Goal: Information Seeking & Learning: Check status

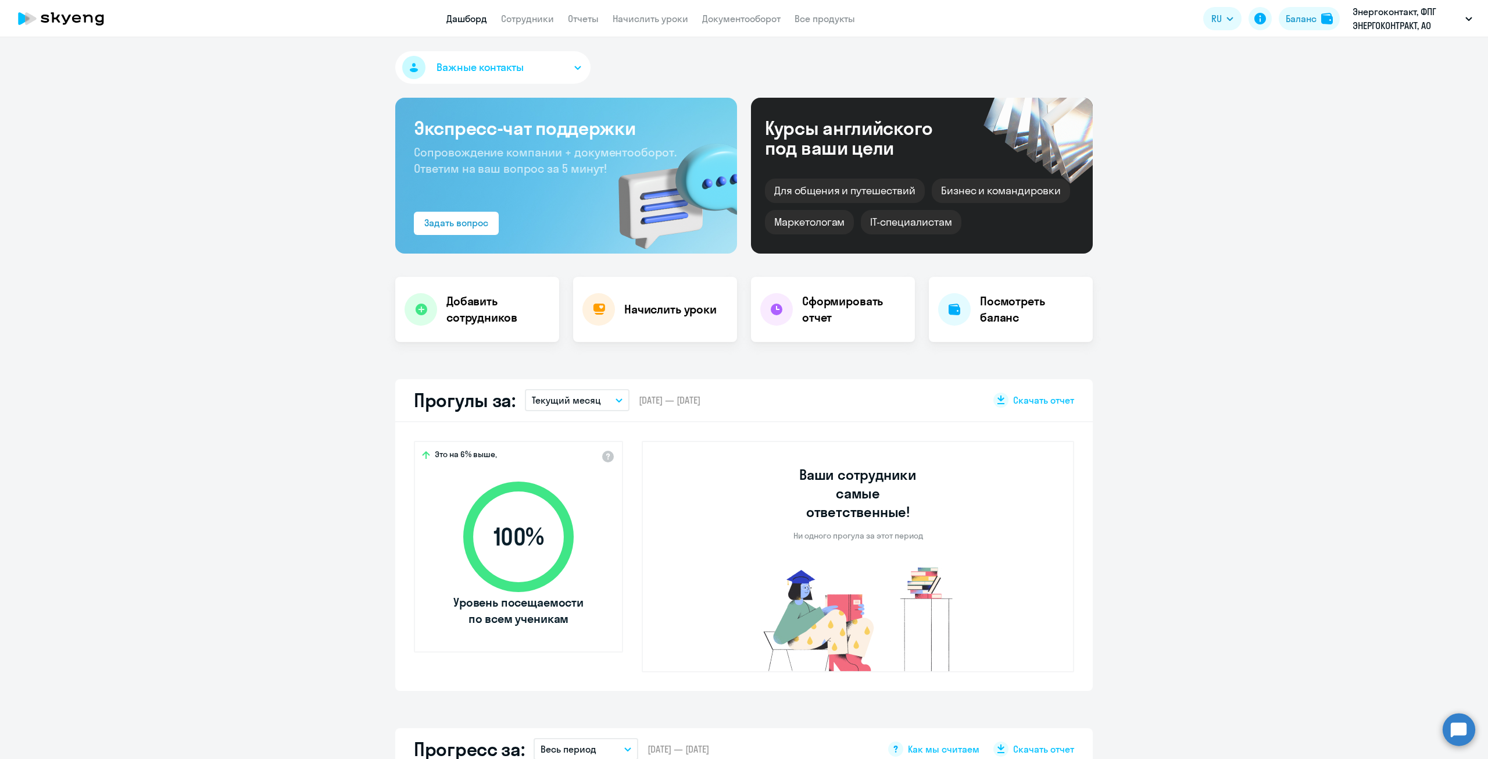
select select "30"
click at [639, 17] on link "Начислить уроки" at bounding box center [651, 19] width 76 height 12
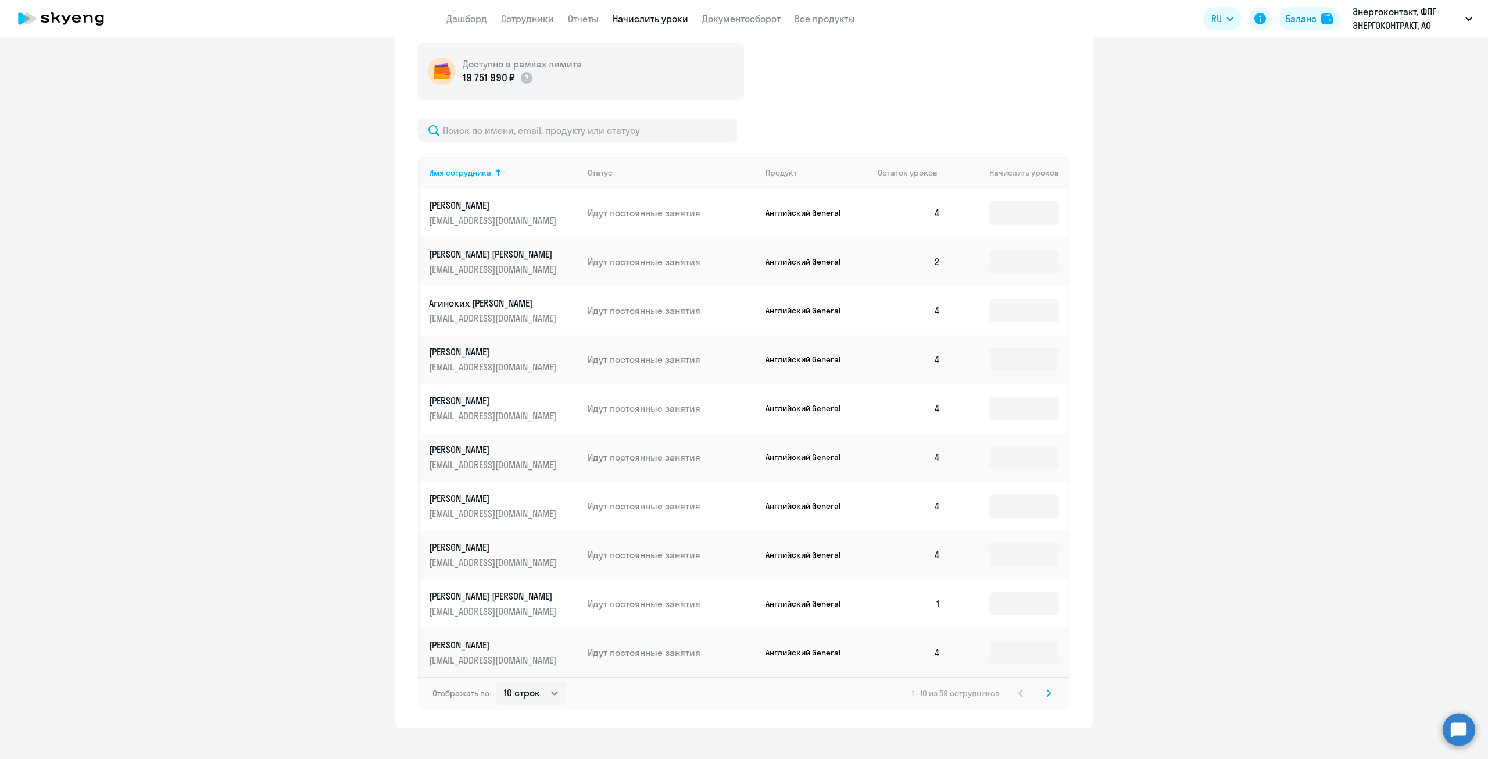
scroll to position [385, 0]
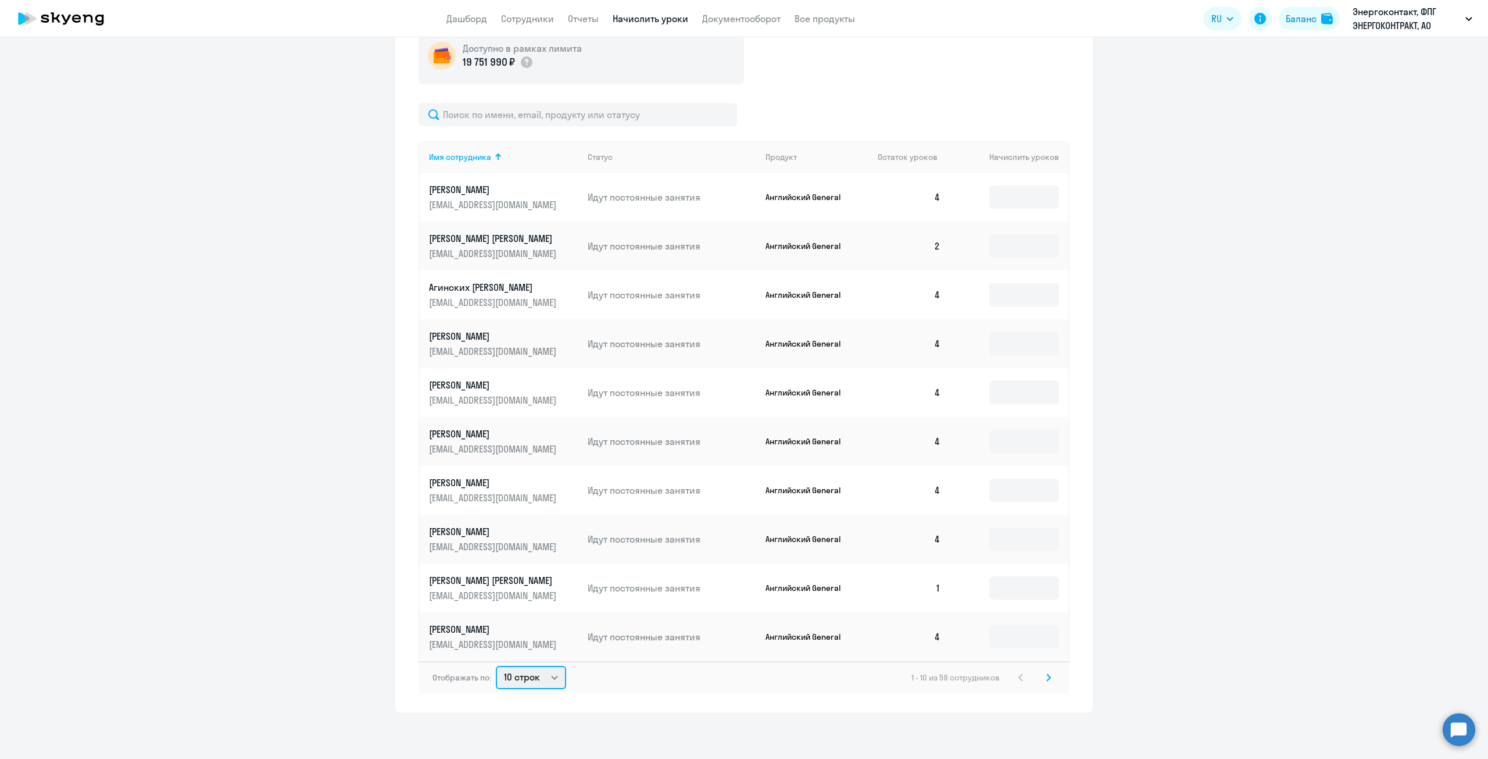
click at [549, 677] on select "10 строк 30 строк 50 строк" at bounding box center [531, 677] width 70 height 23
select select "50"
click at [496, 666] on select "10 строк 30 строк 50 строк" at bounding box center [531, 677] width 70 height 23
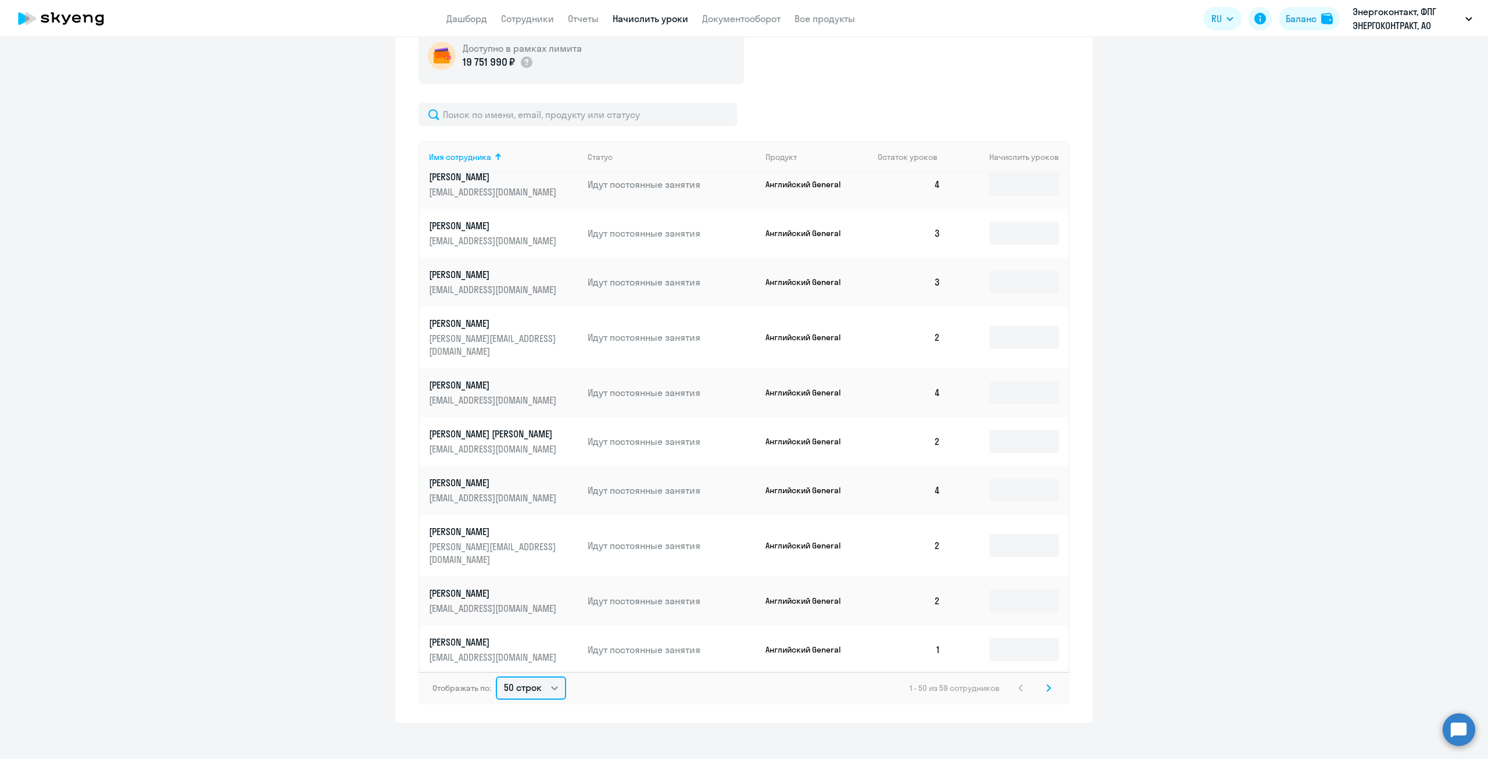
scroll to position [396, 0]
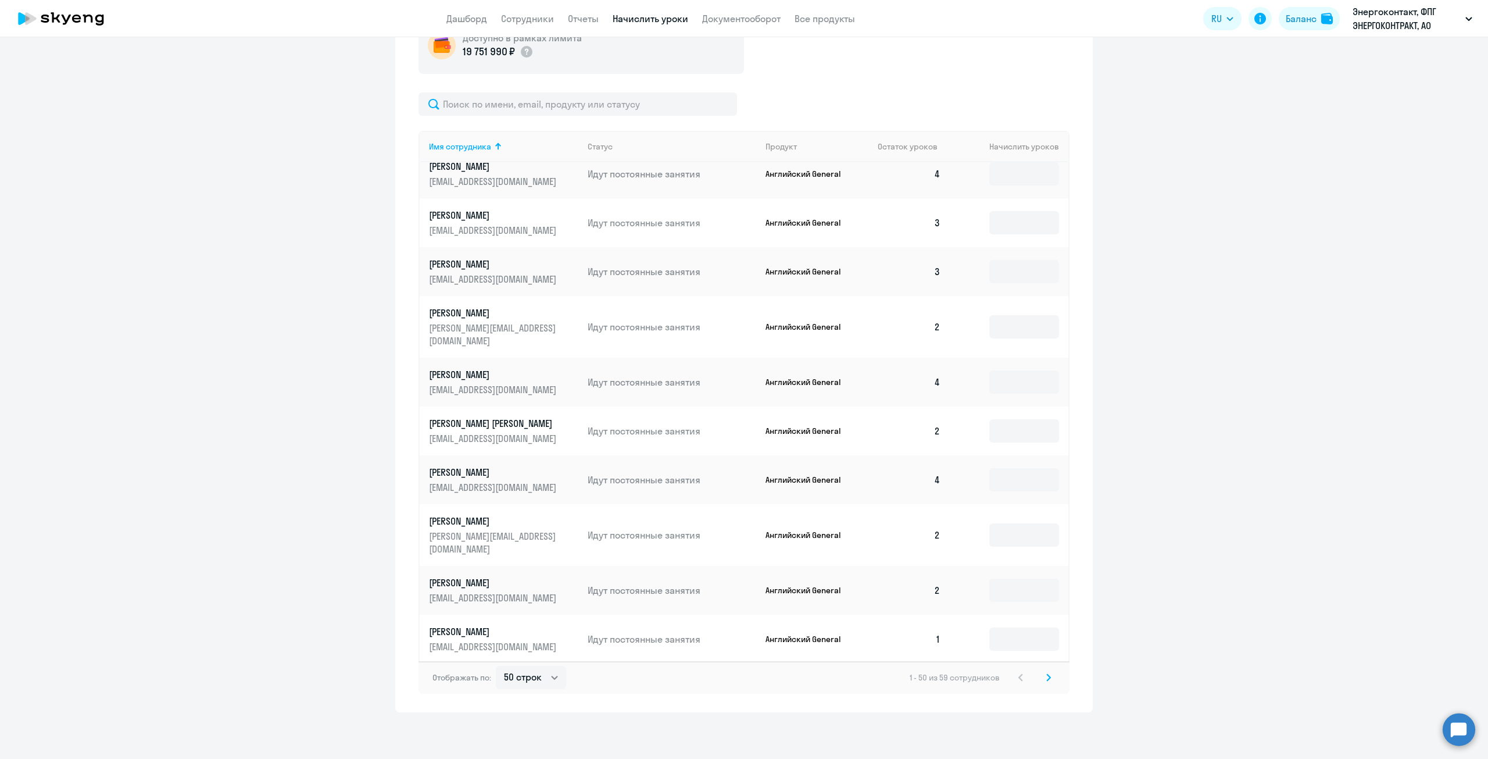
click at [1047, 677] on icon at bounding box center [1048, 677] width 3 height 6
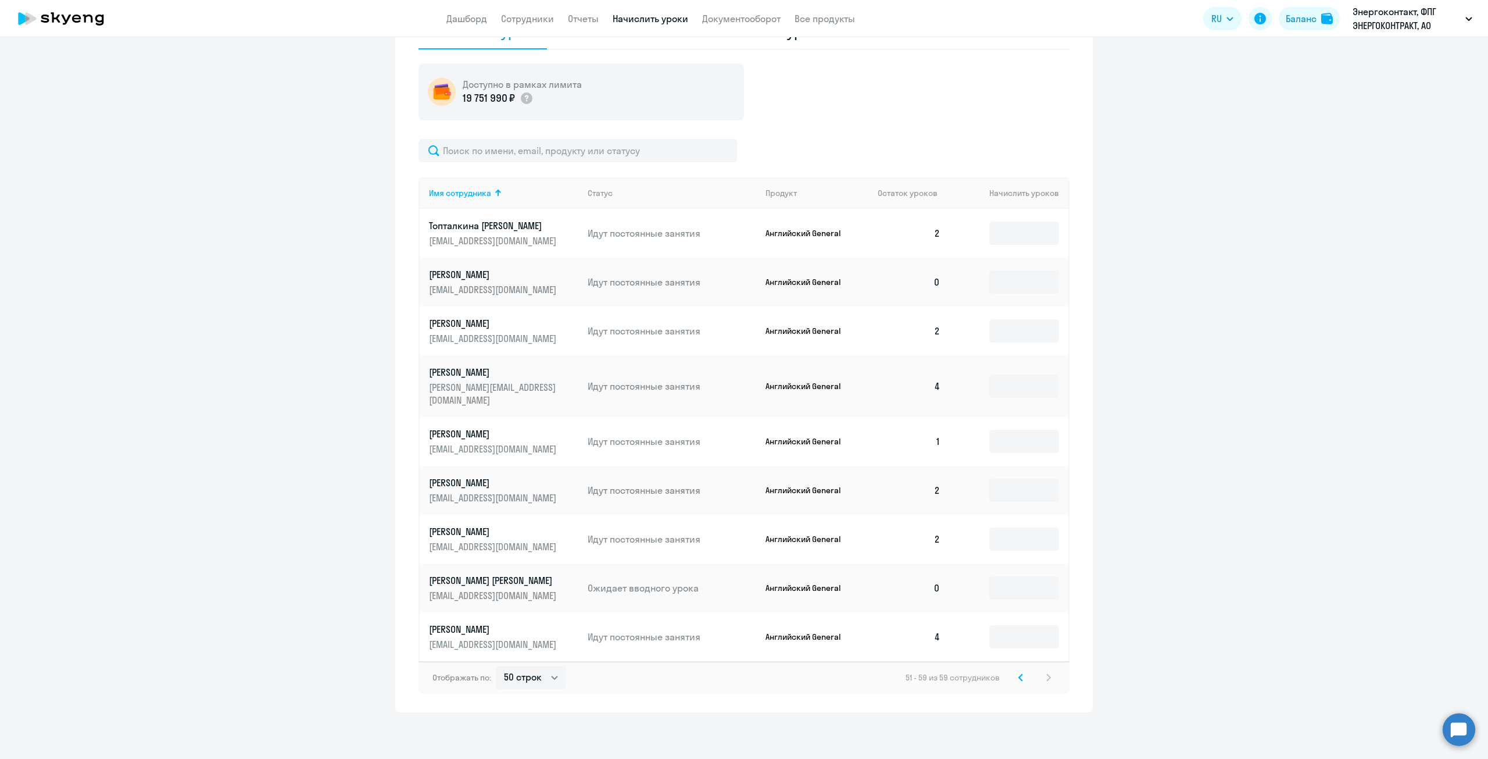
scroll to position [337, 0]
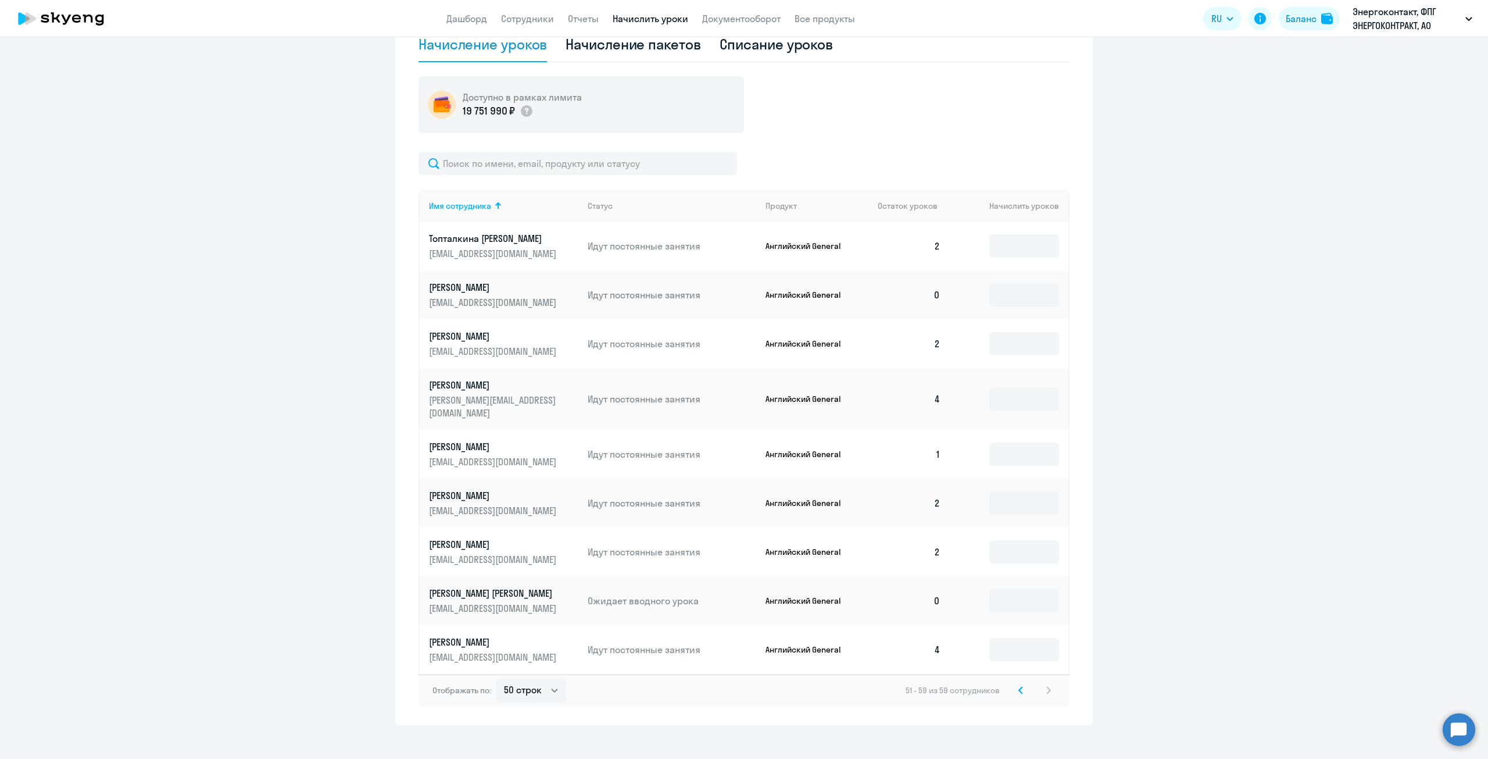
click at [930, 588] on td "0" at bounding box center [908, 600] width 81 height 49
click at [936, 588] on td "0" at bounding box center [908, 600] width 81 height 49
click at [1004, 589] on input at bounding box center [1024, 600] width 70 height 23
click at [937, 588] on td "0" at bounding box center [908, 600] width 81 height 49
click at [1031, 595] on input at bounding box center [1024, 600] width 70 height 23
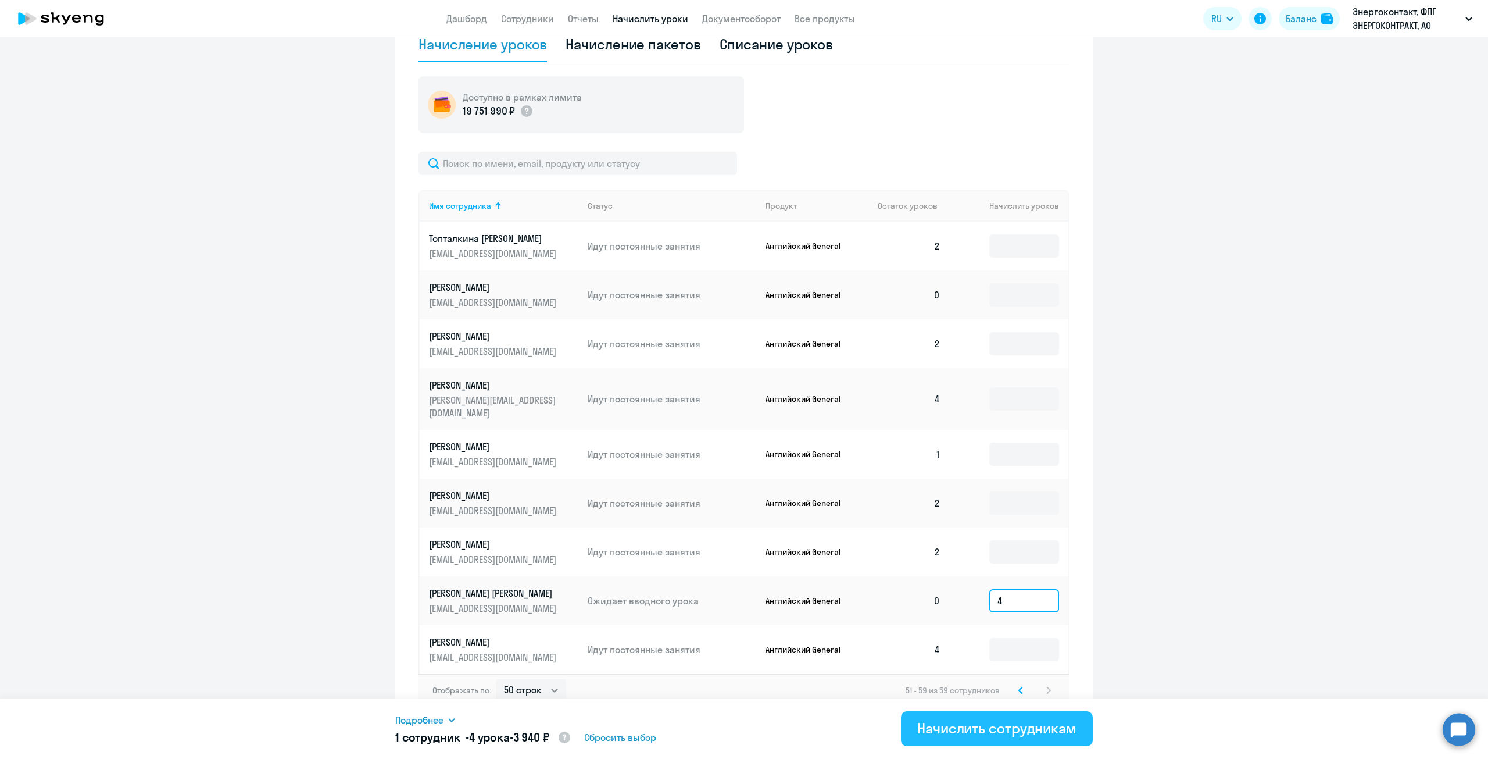
type input "4"
click at [1033, 729] on div "Начислить сотрудникам" at bounding box center [996, 727] width 159 height 19
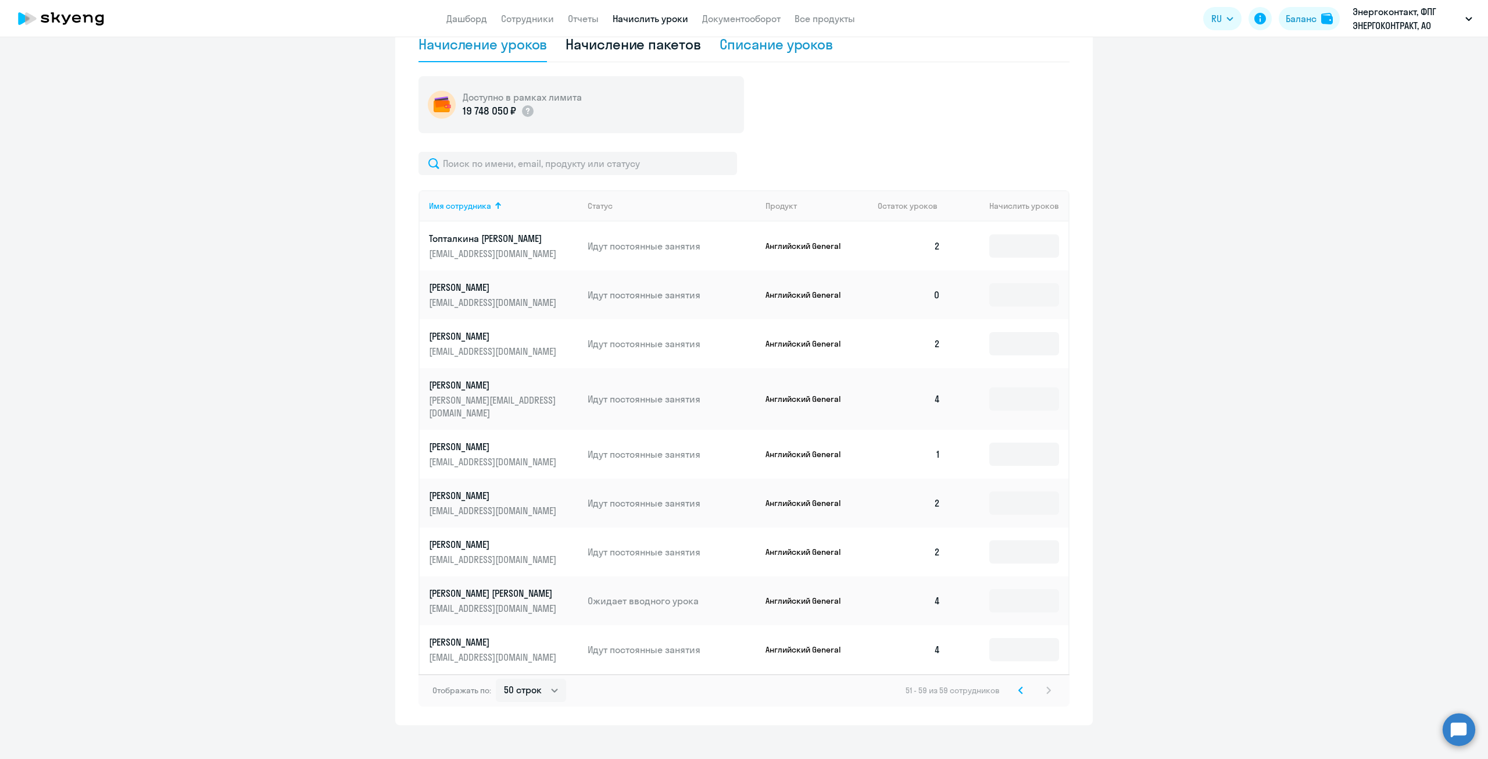
click at [760, 49] on div "Списание уроков" at bounding box center [777, 44] width 114 height 19
select select "10"
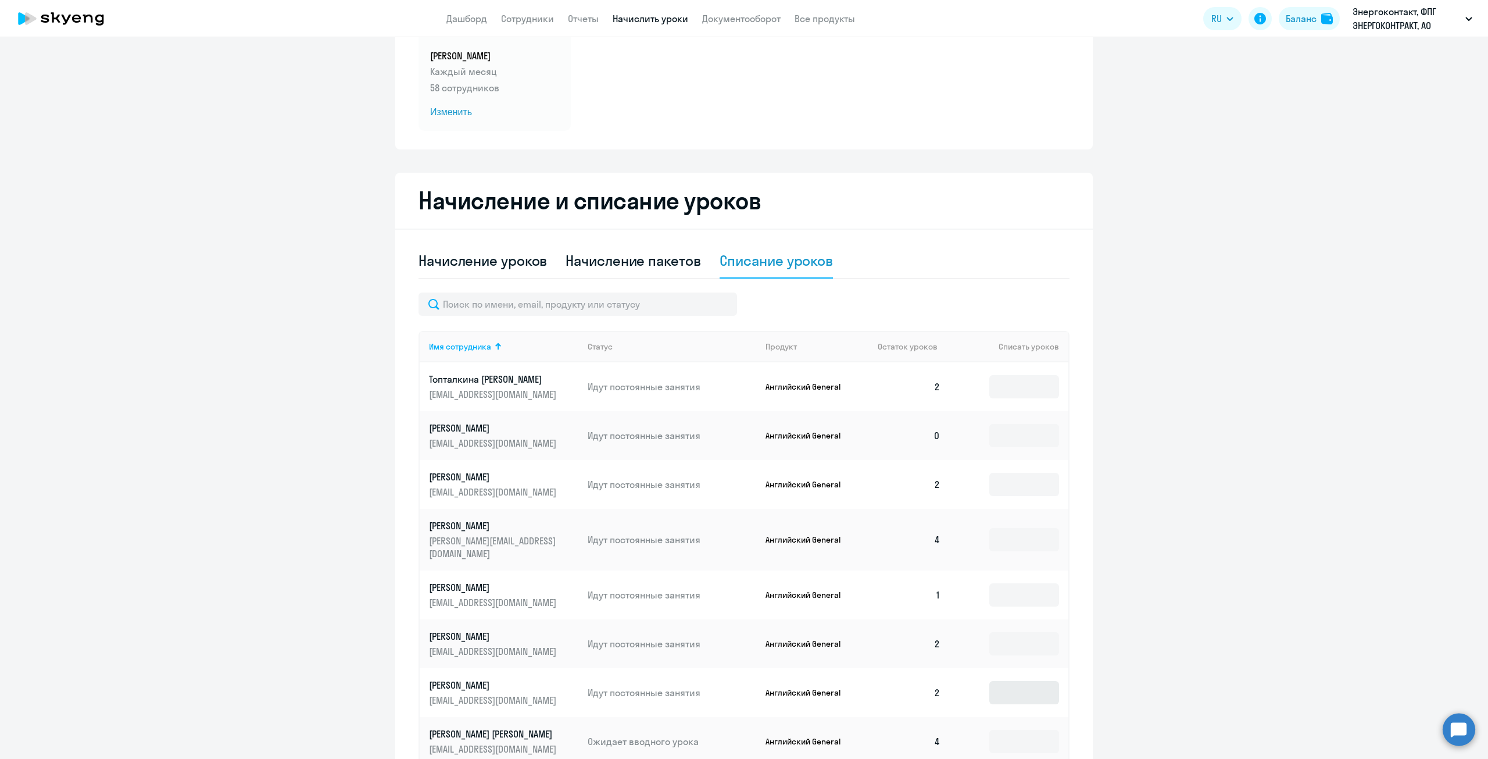
scroll to position [261, 0]
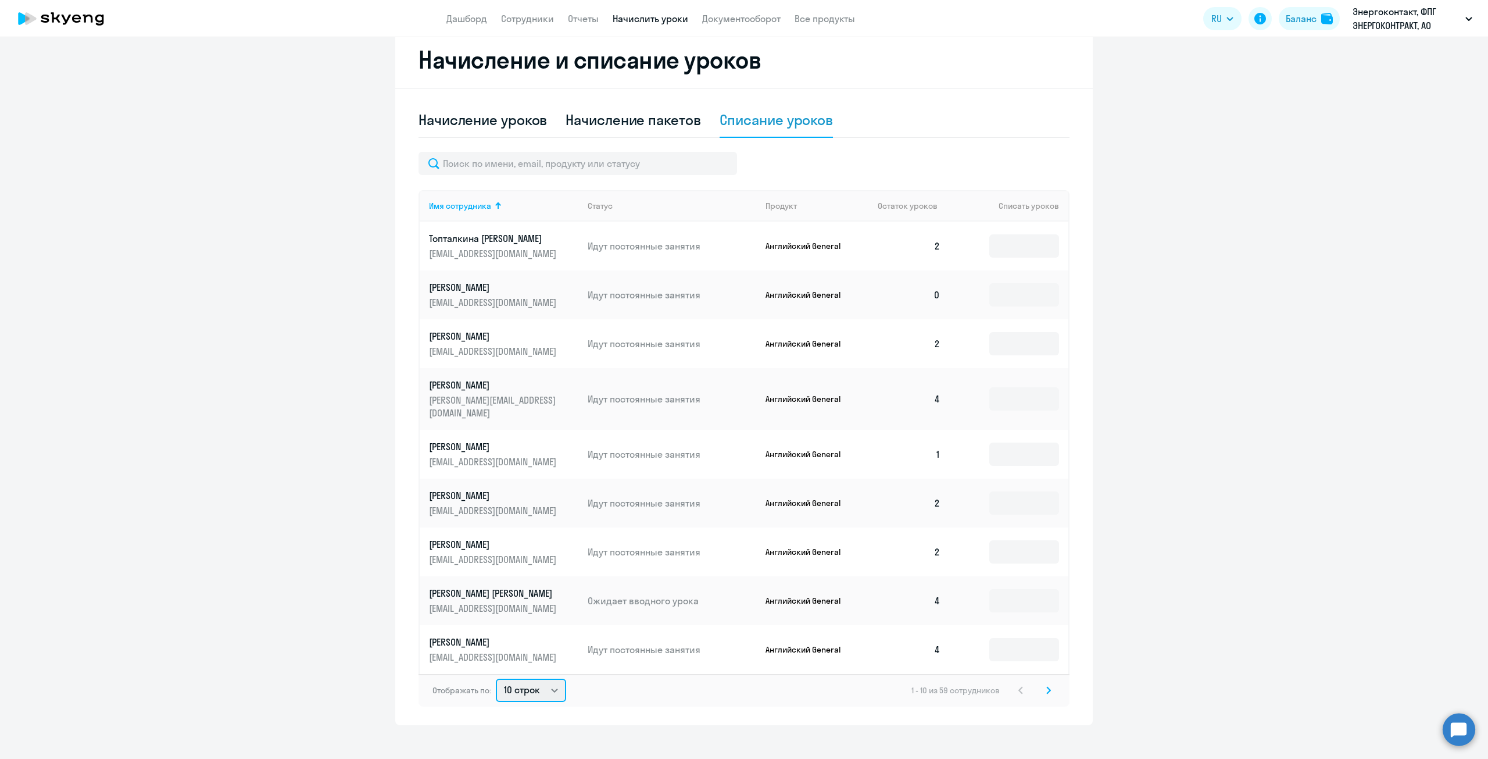
click at [555, 684] on select "10 строк 30 строк 50 строк" at bounding box center [531, 689] width 70 height 23
click at [686, 675] on div "Отображать по: 10 строк 30 строк 50 строк 1 - 10 из 59 сотрудников" at bounding box center [744, 690] width 651 height 33
click at [1042, 683] on svg-icon at bounding box center [1049, 690] width 14 height 14
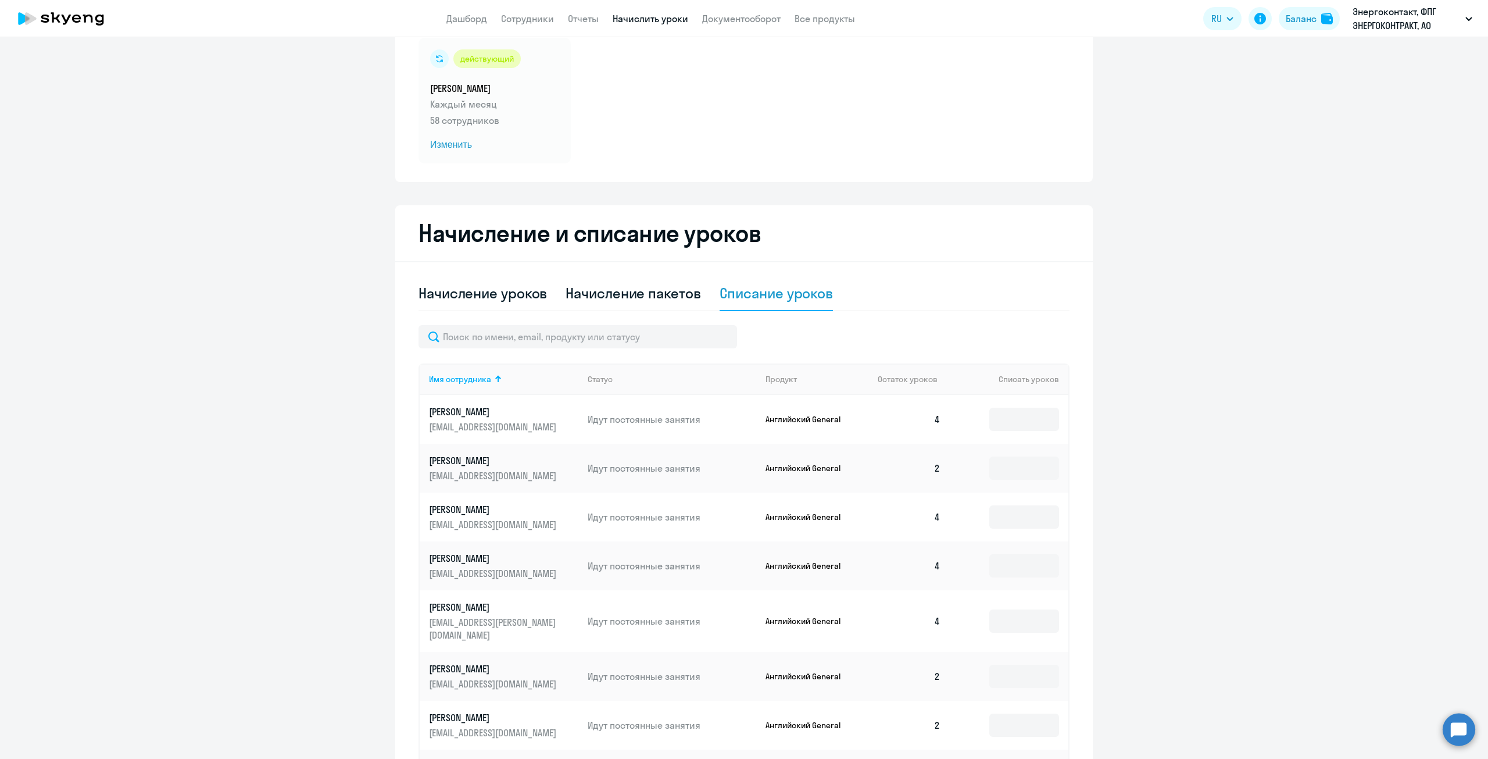
scroll to position [87, 0]
click at [465, 293] on div "Начисление уроков" at bounding box center [483, 294] width 128 height 19
select select "10"
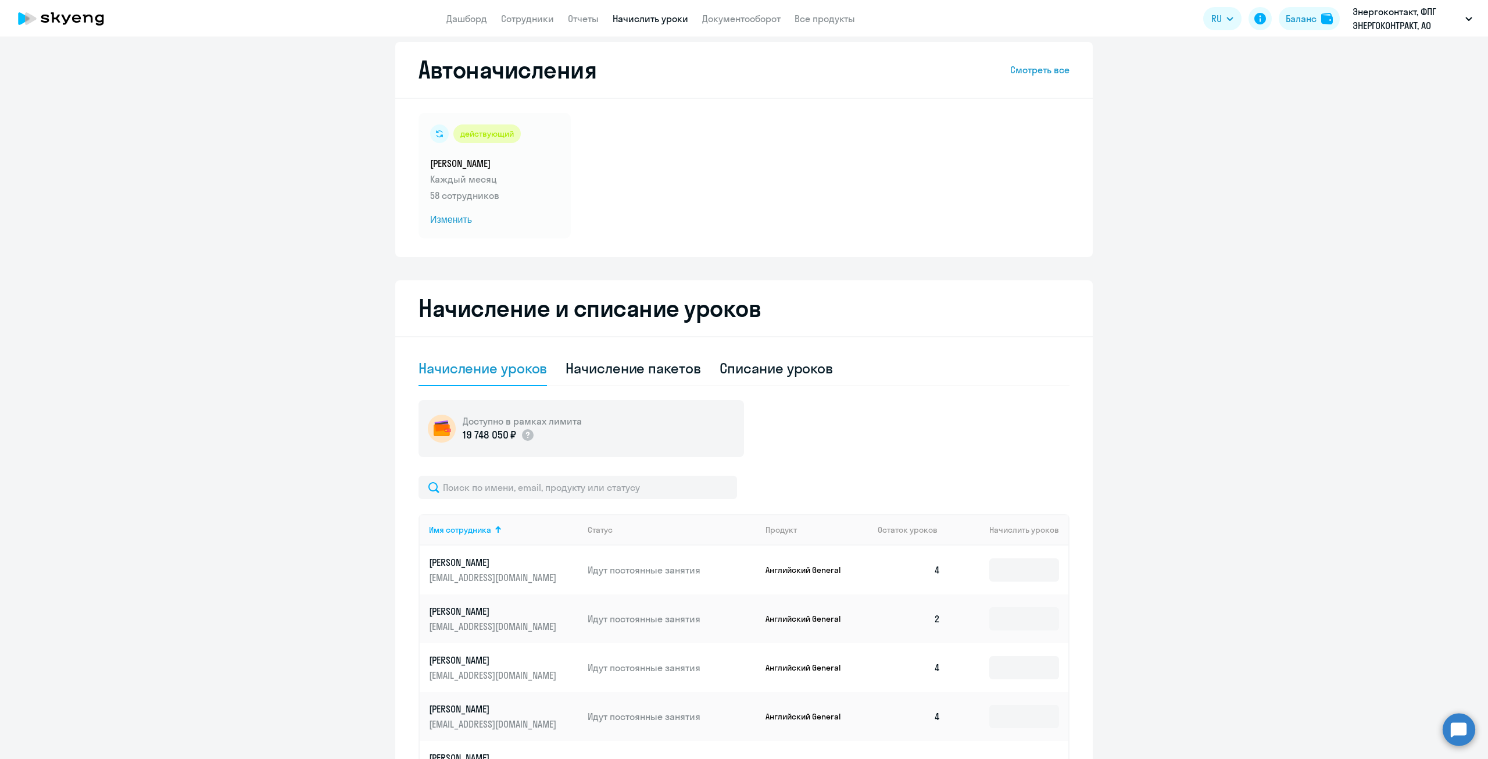
scroll to position [0, 0]
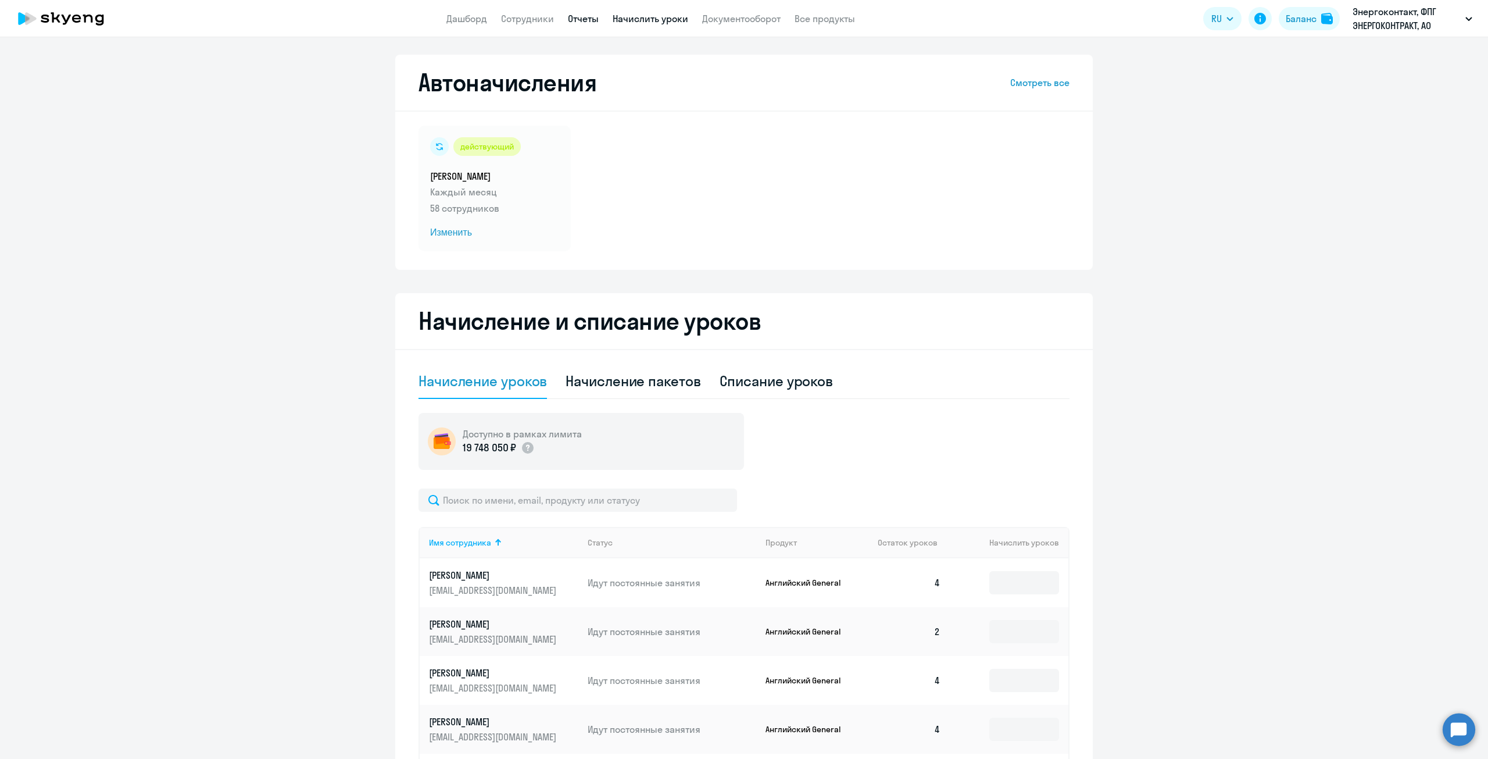
click at [586, 17] on link "Отчеты" at bounding box center [583, 19] width 31 height 12
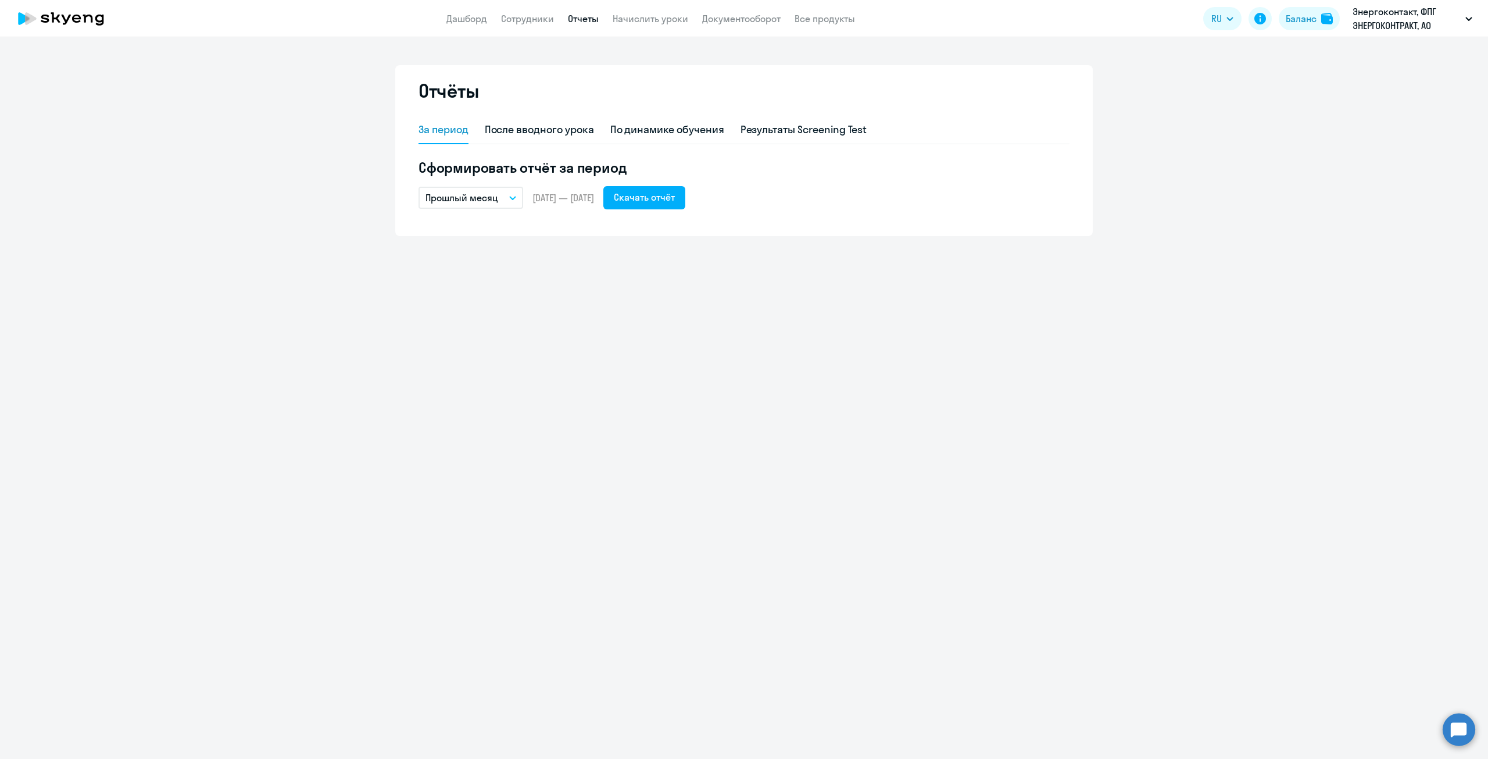
click at [528, 24] on app-menu-item-link "Сотрудники" at bounding box center [527, 19] width 53 height 15
click at [530, 22] on link "Сотрудники" at bounding box center [527, 19] width 53 height 12
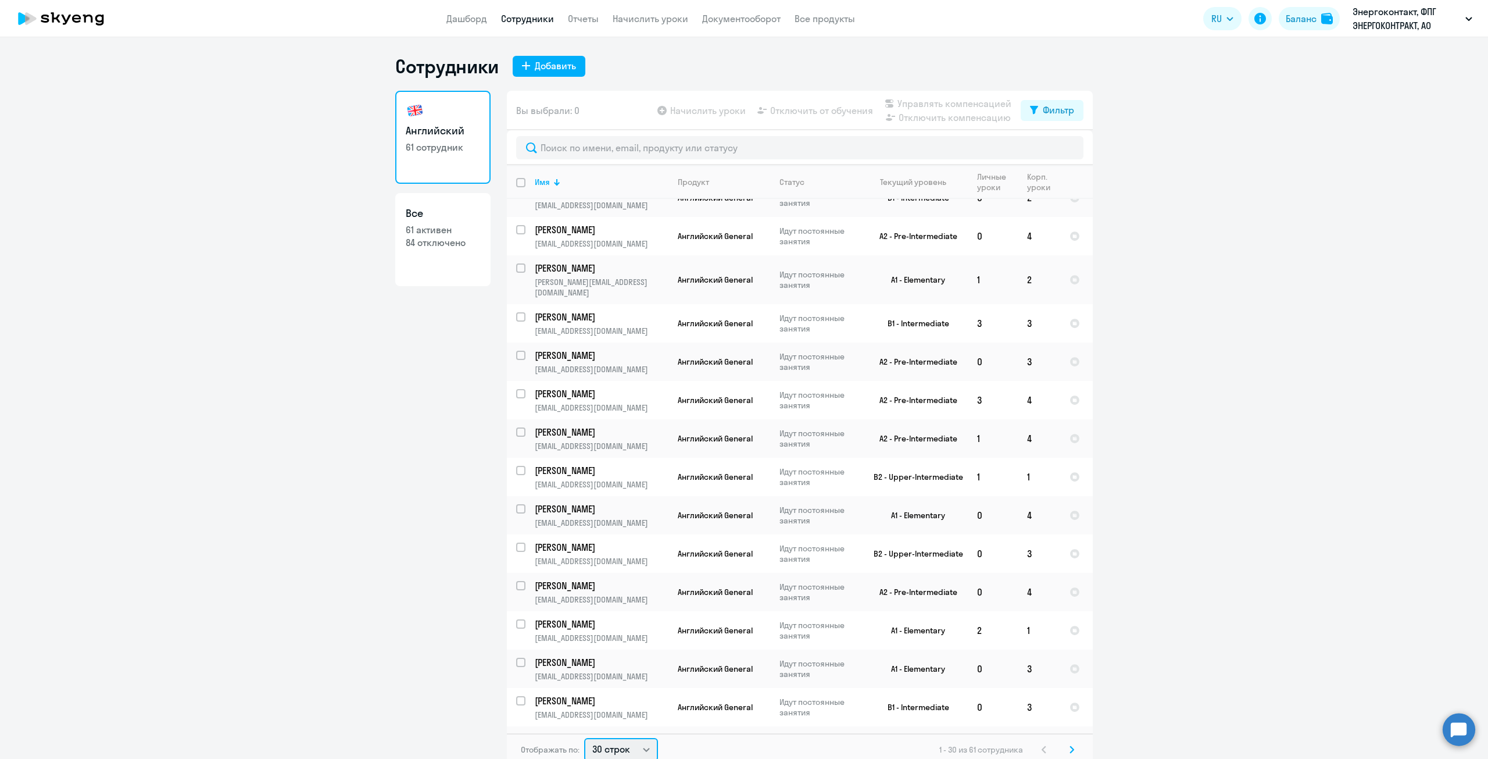
scroll to position [2, 0]
click at [645, 756] on select "30 строк 50 строк 100 строк" at bounding box center [621, 746] width 74 height 23
select select "100"
click at [584, 735] on select "30 строк 50 строк 100 строк" at bounding box center [621, 746] width 74 height 23
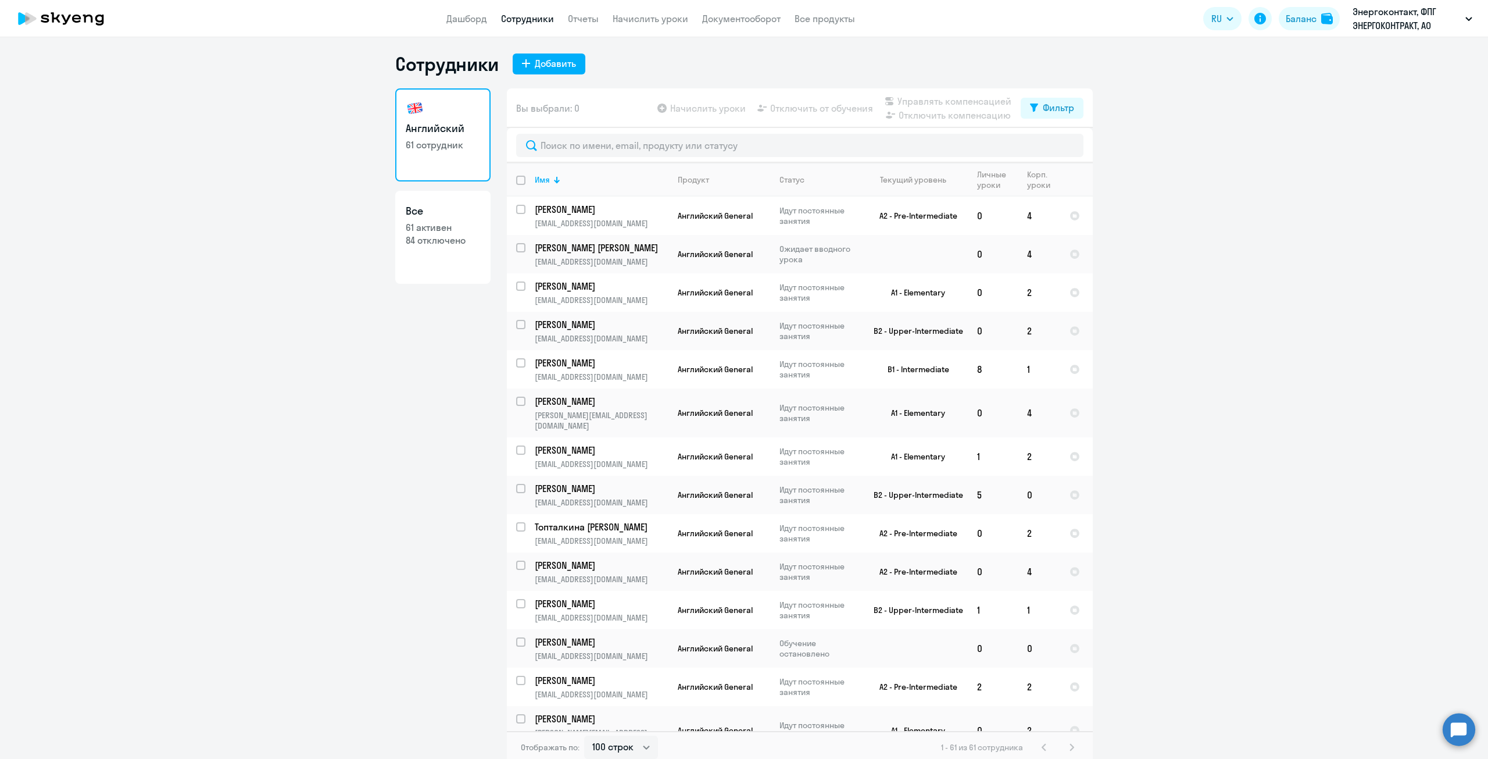
click at [1074, 743] on div "1 - 61 из 61 сотрудника" at bounding box center [1010, 747] width 138 height 14
click at [1067, 749] on div "1 - 61 из 61 сотрудника" at bounding box center [1010, 747] width 138 height 14
click at [457, 30] on app-header "Дашборд Сотрудники Отчеты Начислить уроки Документооборот Все продукты Дашборд …" at bounding box center [744, 18] width 1488 height 37
click at [467, 20] on link "Дашборд" at bounding box center [466, 19] width 41 height 12
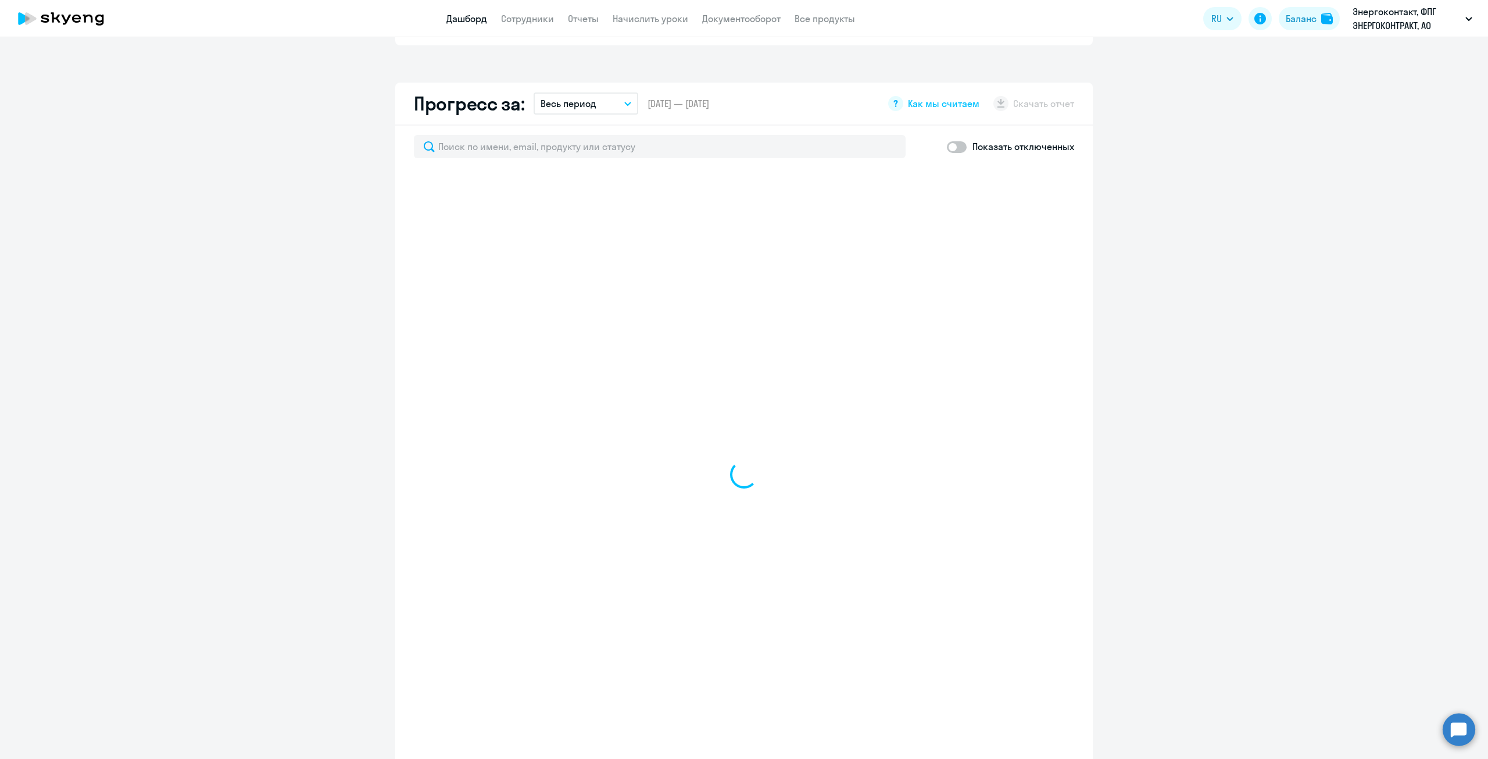
scroll to position [642, 0]
select select "30"
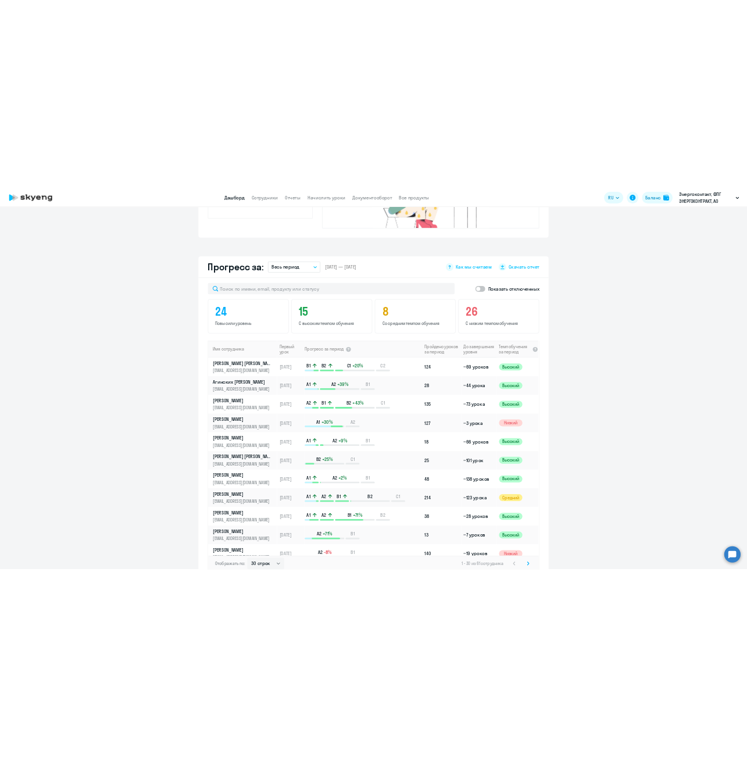
scroll to position [525, 0]
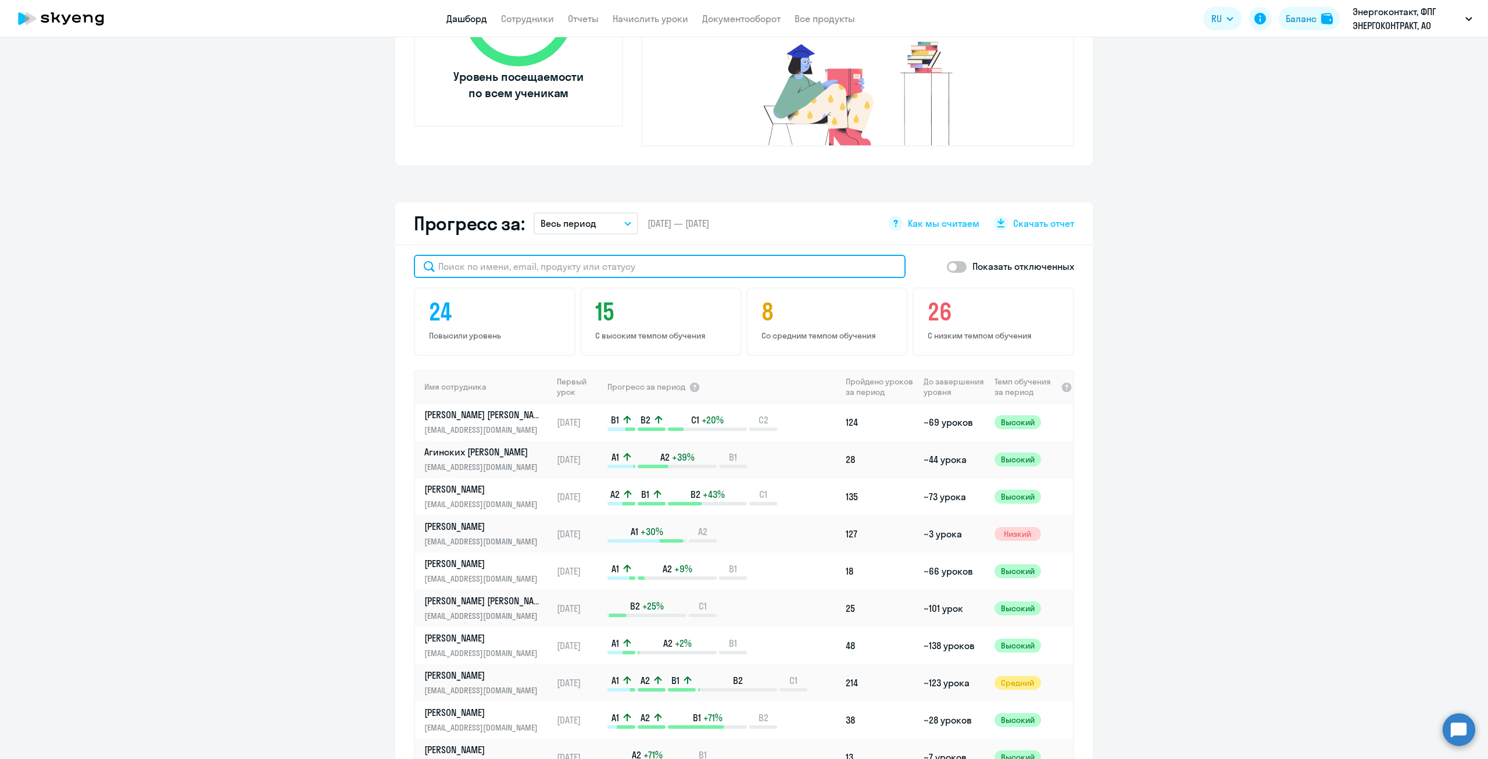
click at [646, 255] on input "text" at bounding box center [660, 266] width 492 height 23
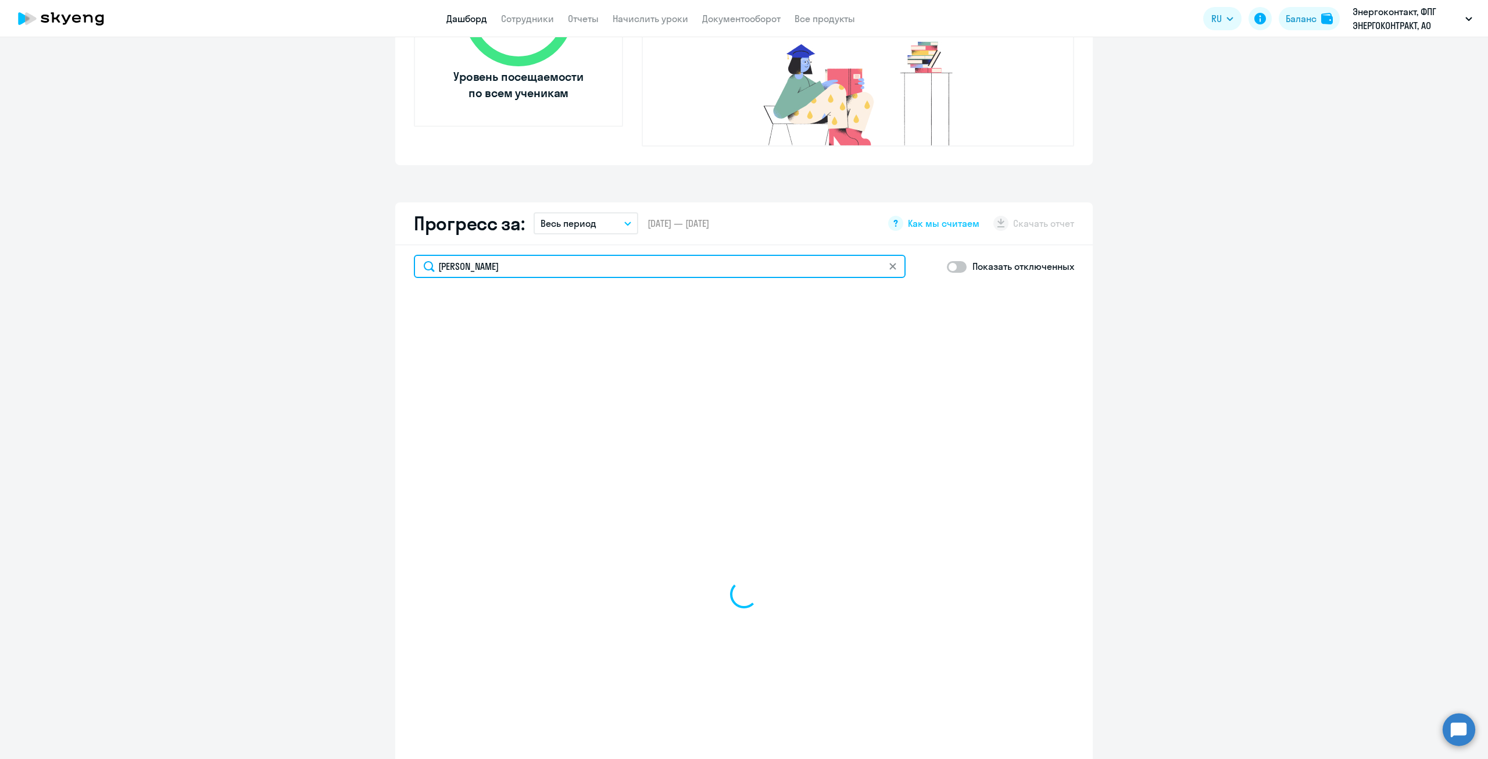
type input "[PERSON_NAME]"
select select "30"
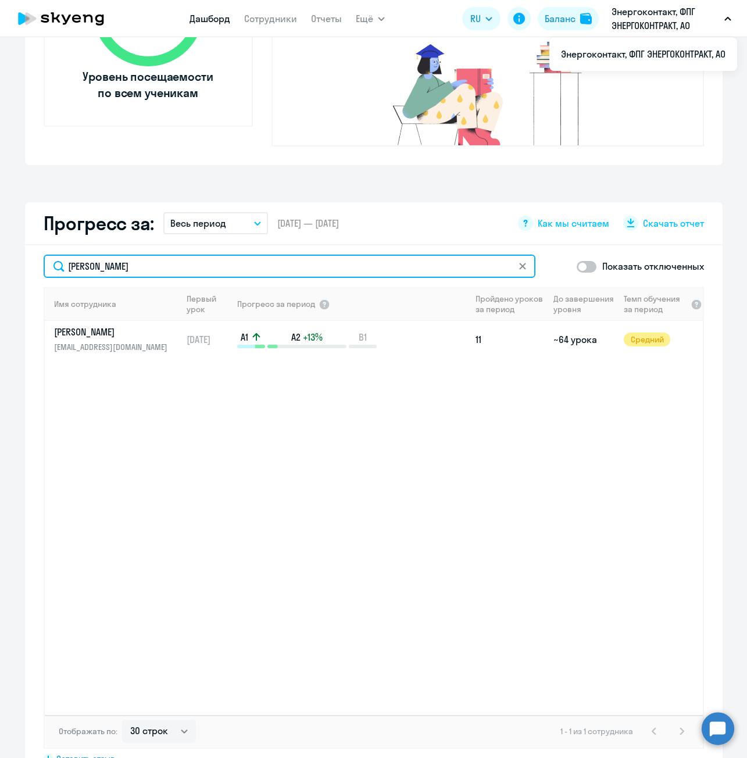
type input "[PERSON_NAME]"
click at [348, 255] on input "[PERSON_NAME]" at bounding box center [290, 266] width 492 height 23
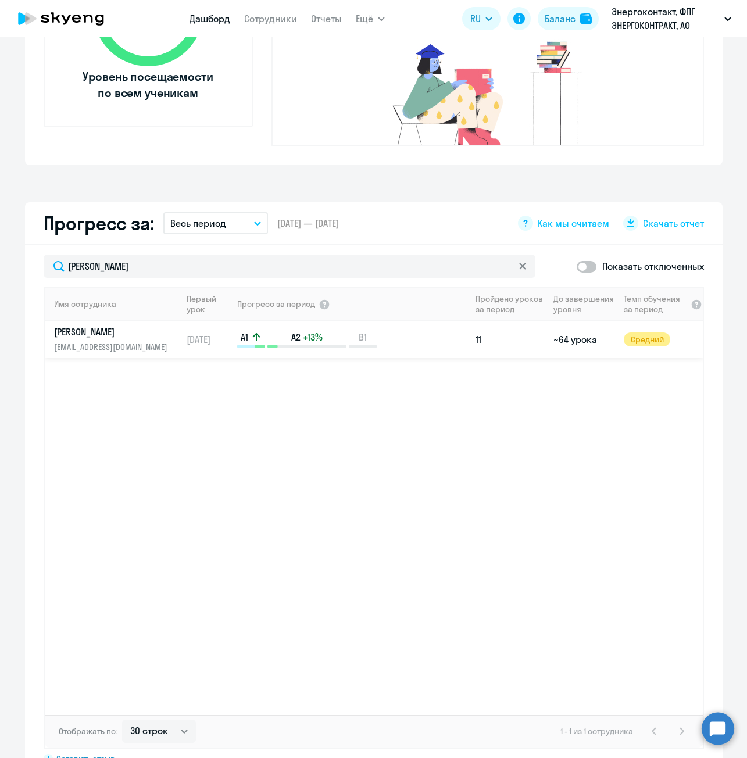
click at [117, 341] on p "[EMAIL_ADDRESS][DOMAIN_NAME]" at bounding box center [114, 347] width 120 height 13
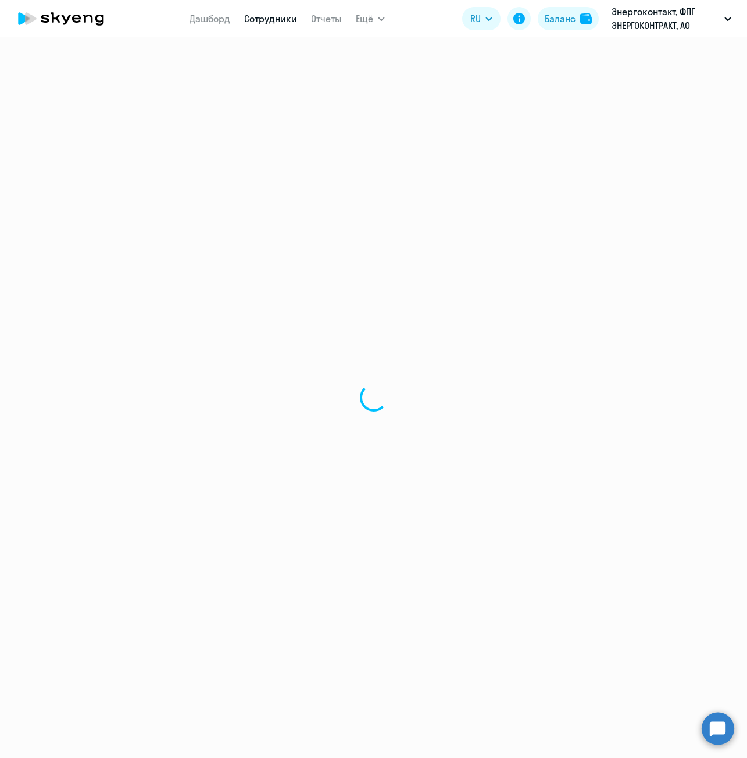
select select "english"
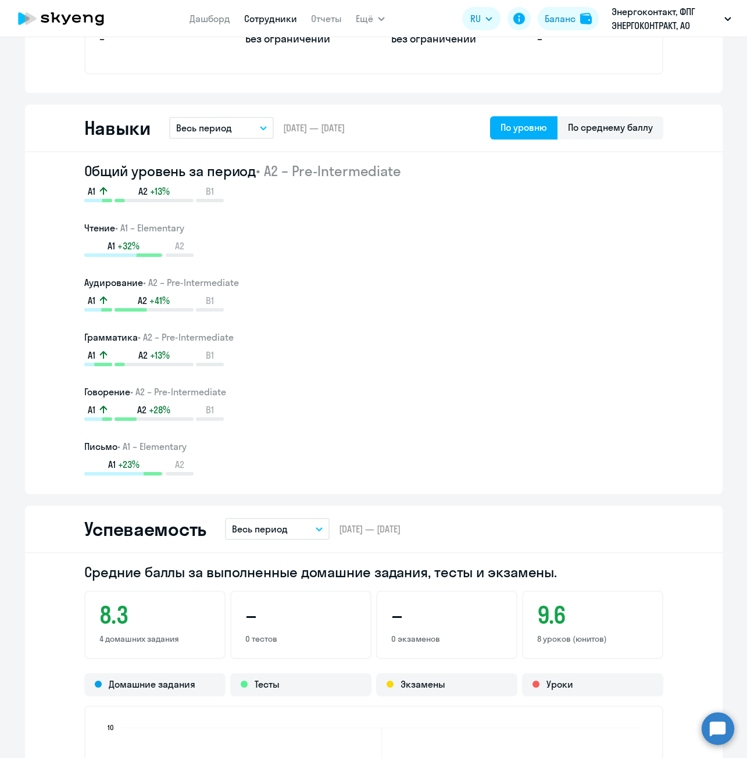
scroll to position [639, 0]
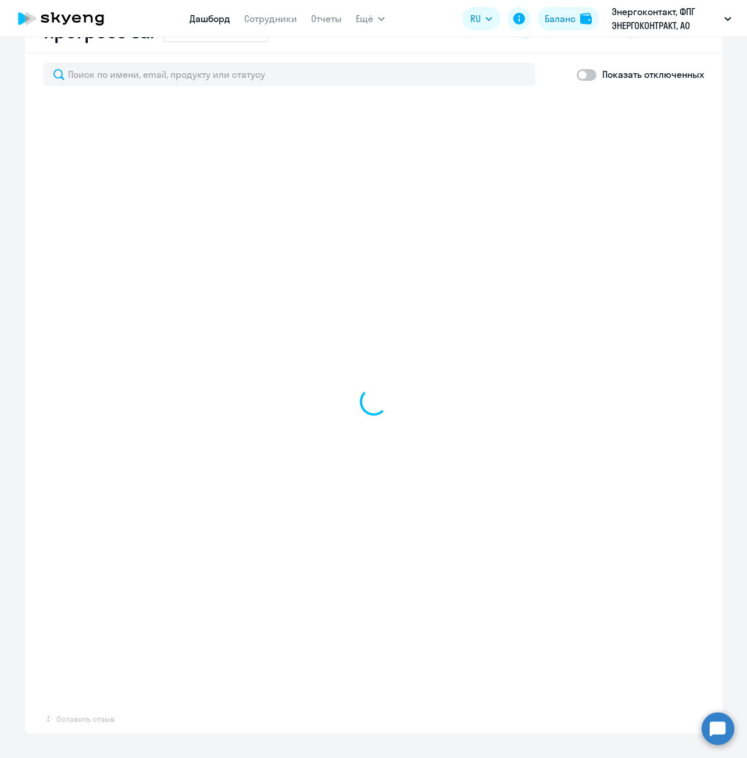
scroll to position [779, 0]
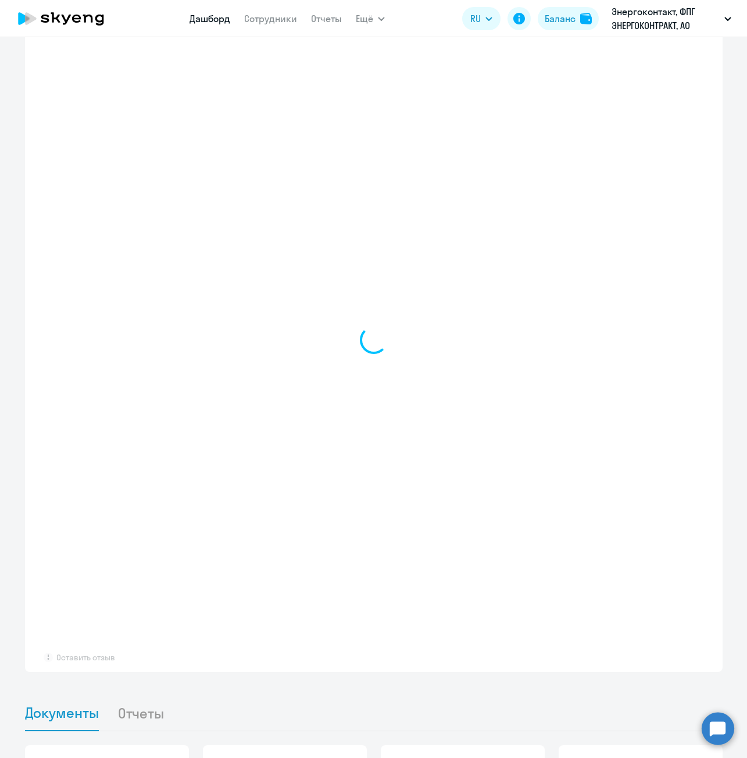
select select "30"
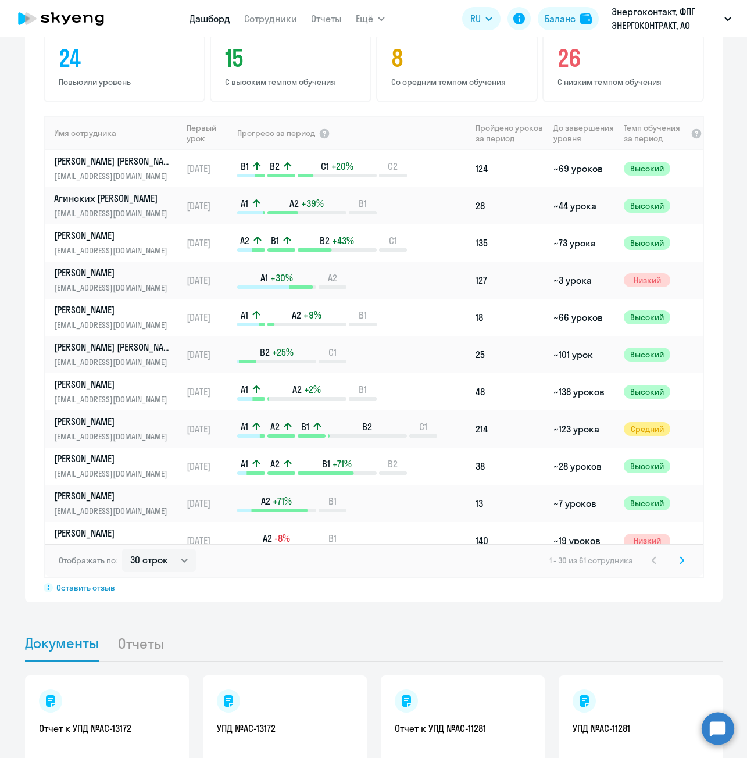
scroll to position [709, 0]
